Goal: Task Accomplishment & Management: Manage account settings

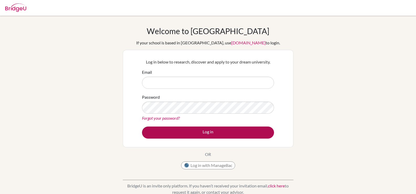
type input "trisha.laylo@nis.com.ph"
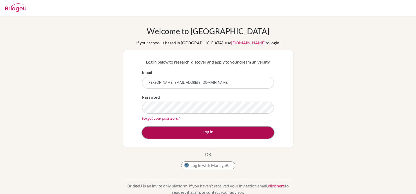
click at [202, 131] on button "Log in" at bounding box center [208, 132] width 132 height 12
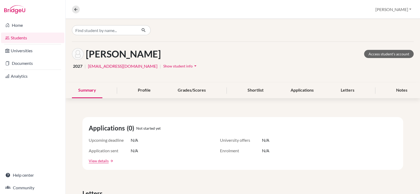
click at [29, 37] on link "Students" at bounding box center [32, 38] width 63 height 10
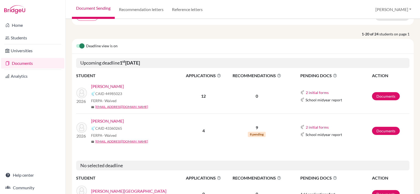
scroll to position [52, 0]
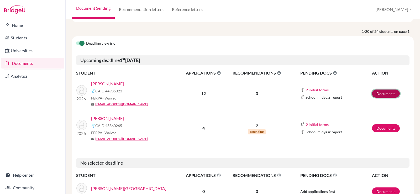
click at [377, 91] on link "Documents" at bounding box center [386, 93] width 28 height 8
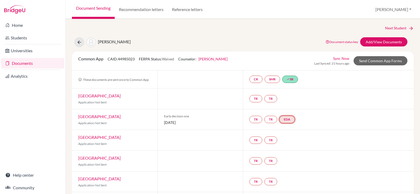
click at [289, 121] on link "EDA" at bounding box center [286, 119] width 15 height 7
click at [285, 119] on link "EDA Early decision agreement Early decision agreement Incomplete" at bounding box center [286, 119] width 15 height 7
click at [85, 117] on link "Cornell University" at bounding box center [99, 116] width 43 height 5
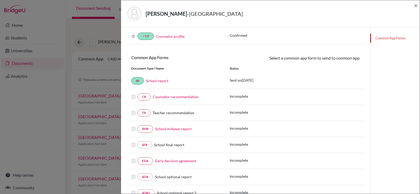
scroll to position [79, 0]
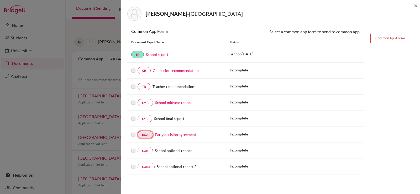
click at [147, 135] on link "EDA" at bounding box center [145, 134] width 15 height 7
click at [167, 135] on link "Early decision agreement" at bounding box center [175, 134] width 41 height 4
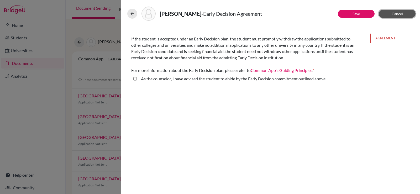
click at [400, 12] on span "Cancel" at bounding box center [397, 14] width 11 height 4
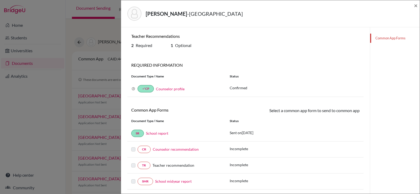
click at [106, 87] on div "Ryu, Daniel - Cornell University × Teacher Recommendations 2 Required 1 Optiona…" at bounding box center [210, 97] width 420 height 194
click at [139, 45] on span "Required" at bounding box center [144, 45] width 17 height 5
click at [140, 45] on span "Required" at bounding box center [144, 45] width 17 height 5
click at [110, 86] on div "Ryu, Daniel - Cornell University × Teacher Recommendations 2 Required 1 Optiona…" at bounding box center [210, 97] width 420 height 194
click at [415, 6] on span "×" at bounding box center [416, 6] width 4 height 8
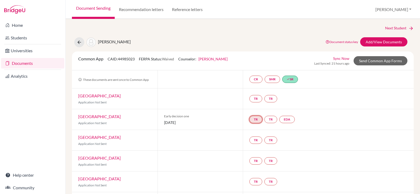
click at [254, 119] on link "TR" at bounding box center [255, 119] width 13 height 7
click at [148, 6] on link "Recommendation letters" at bounding box center [141, 9] width 53 height 19
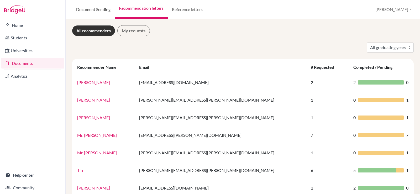
click at [103, 8] on link "Document Sending" at bounding box center [93, 9] width 43 height 19
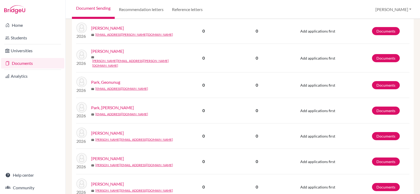
scroll to position [537, 0]
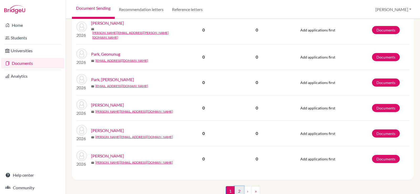
click at [236, 186] on link "2" at bounding box center [239, 191] width 9 height 10
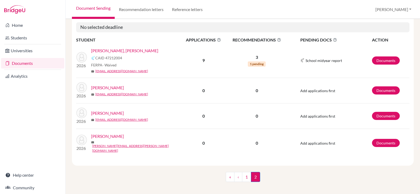
scroll to position [87, 0]
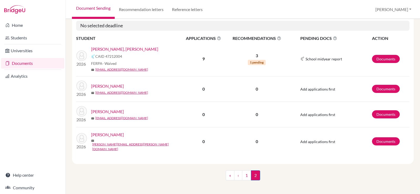
click at [104, 49] on link "Shin, Dong Joo" at bounding box center [124, 49] width 67 height 6
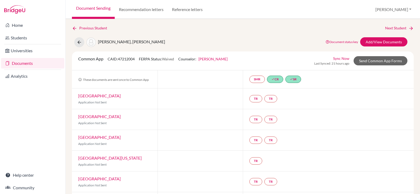
click at [19, 63] on link "Documents" at bounding box center [32, 63] width 63 height 10
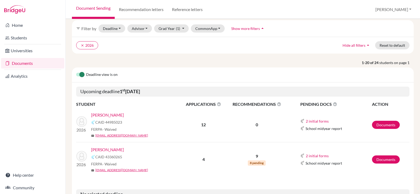
scroll to position [52, 0]
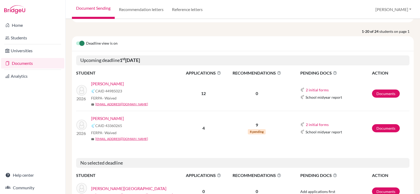
click at [99, 85] on link "[PERSON_NAME]" at bounding box center [107, 84] width 33 height 6
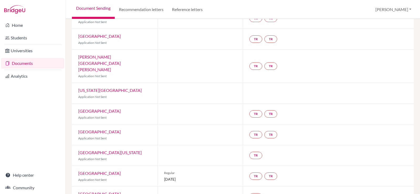
scroll to position [149, 0]
